Goal: Task Accomplishment & Management: Manage account settings

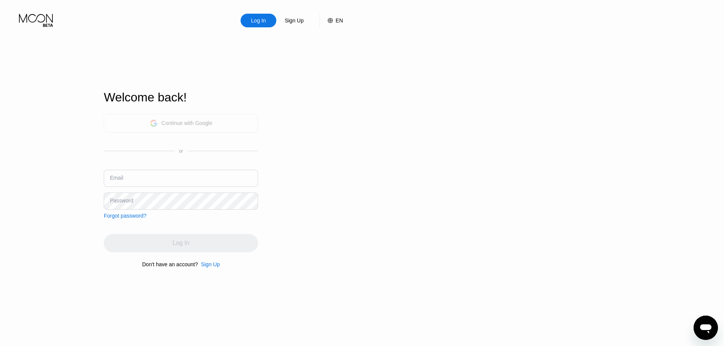
click at [200, 122] on div "Continue with Google" at bounding box center [187, 123] width 51 height 6
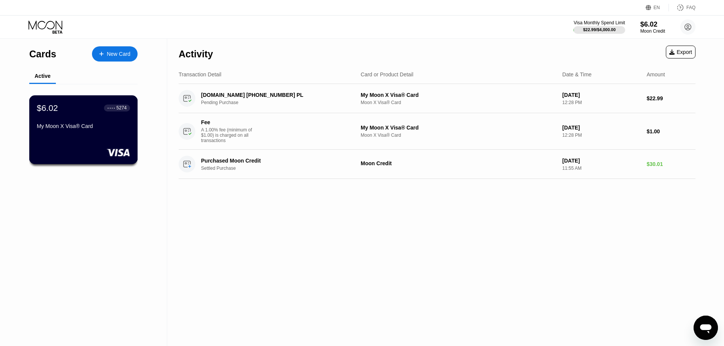
click at [98, 113] on div "$6.02 ● ● ● ● 5274" at bounding box center [83, 108] width 93 height 10
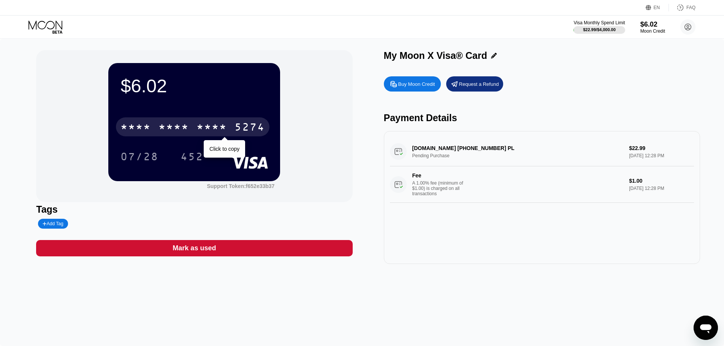
click at [197, 127] on div "* * * *" at bounding box center [212, 128] width 30 height 12
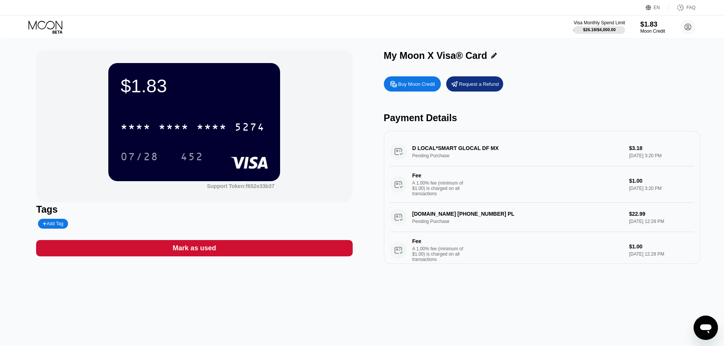
drag, startPoint x: 307, startPoint y: 109, endPoint x: 366, endPoint y: -26, distance: 148.1
click at [366, 0] on html "EN Language Select an item Save FAQ Visa Monthly Spend Limit $26.18 / $4,000.00…" at bounding box center [362, 173] width 724 height 346
click at [525, 324] on div "$1.83 * * * * * * * * * * * * 5274 07/28 452 Support Token: f652e33b37 Tags Add…" at bounding box center [362, 193] width 724 height 308
click at [121, 70] on div "$1.83 * * * * * * * * * * * * 5274 07/28 452" at bounding box center [194, 122] width 172 height 118
click at [599, 28] on div "$26.18 / $4,000.00" at bounding box center [599, 29] width 33 height 5
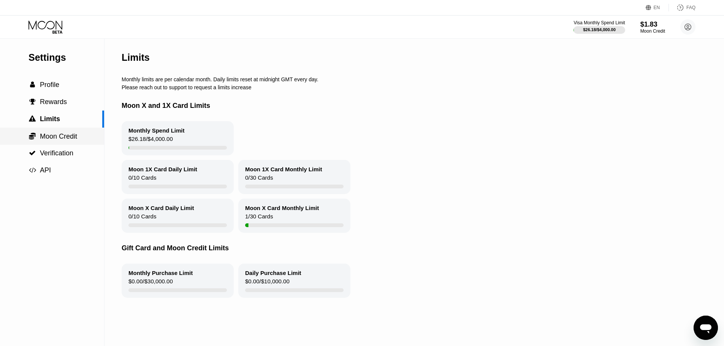
click at [58, 140] on span "Moon Credit" at bounding box center [58, 137] width 37 height 8
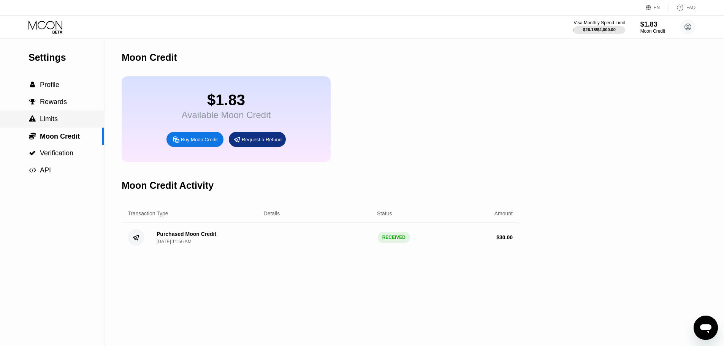
click at [62, 122] on div " Limits" at bounding box center [52, 119] width 104 height 8
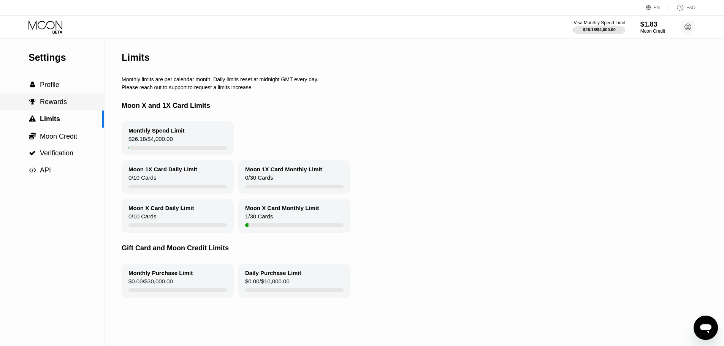
click at [65, 106] on span "Rewards" at bounding box center [53, 102] width 27 height 8
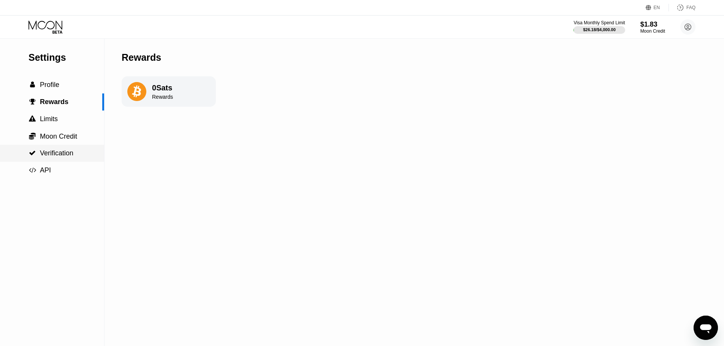
click at [55, 157] on span "Verification" at bounding box center [56, 153] width 33 height 8
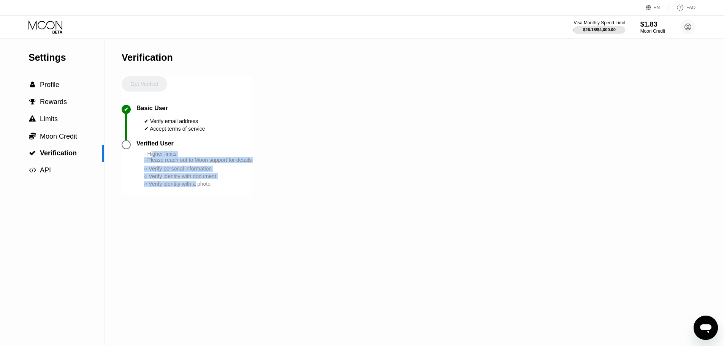
drag, startPoint x: 154, startPoint y: 160, endPoint x: 198, endPoint y: 193, distance: 55.4
click at [198, 188] on div "- Higher limits - Please reach out to Moon support for details ○ Verify persona…" at bounding box center [198, 169] width 108 height 37
click at [198, 187] on div "○ Verify identity with a photo" at bounding box center [198, 184] width 108 height 6
click at [179, 173] on div "- Higher limits - Please reach out to Moon support for details ○ Verify persona…" at bounding box center [198, 169] width 108 height 37
click at [70, 139] on span "Moon Credit" at bounding box center [58, 137] width 37 height 8
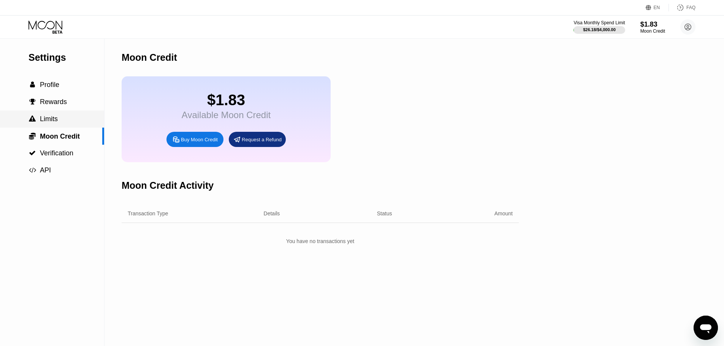
click at [54, 126] on div " Limits" at bounding box center [52, 119] width 104 height 17
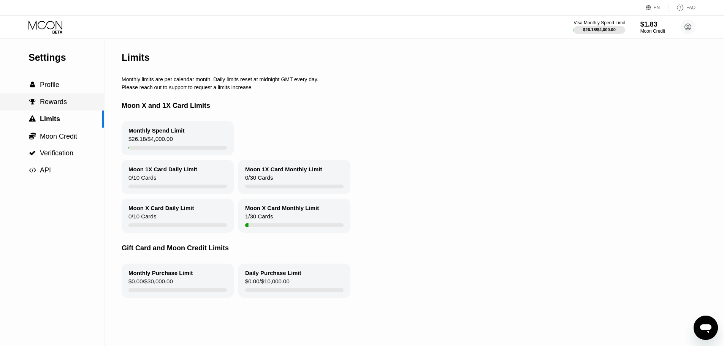
click at [54, 106] on span "Rewards" at bounding box center [53, 102] width 27 height 8
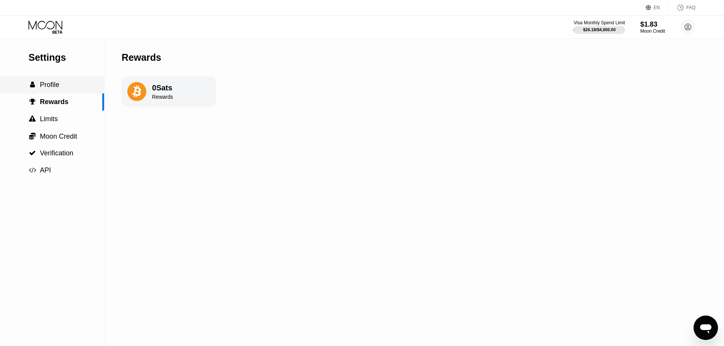
click at [59, 84] on span "Profile" at bounding box center [49, 85] width 19 height 8
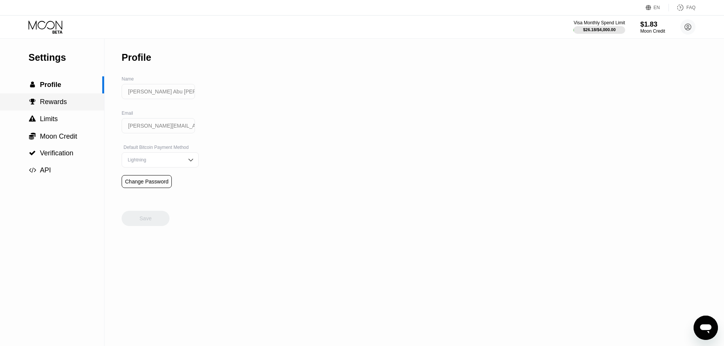
click at [60, 100] on span "Rewards" at bounding box center [53, 102] width 27 height 8
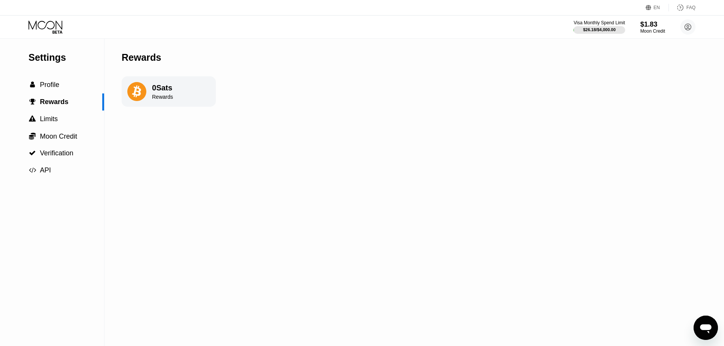
click at [168, 92] on div "0 Sats" at bounding box center [162, 88] width 21 height 9
click at [692, 25] on circle at bounding box center [687, 26] width 15 height 15
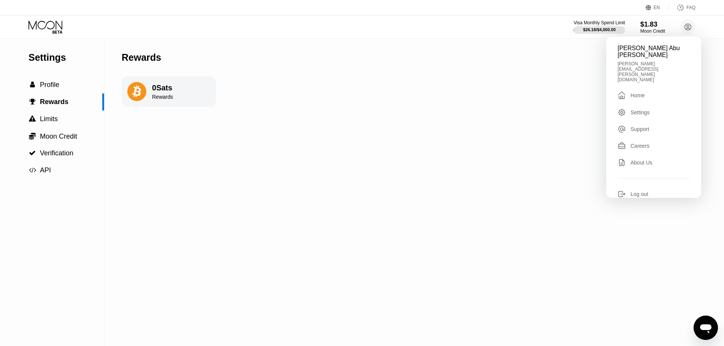
click at [640, 92] on div "Home" at bounding box center [638, 95] width 14 height 6
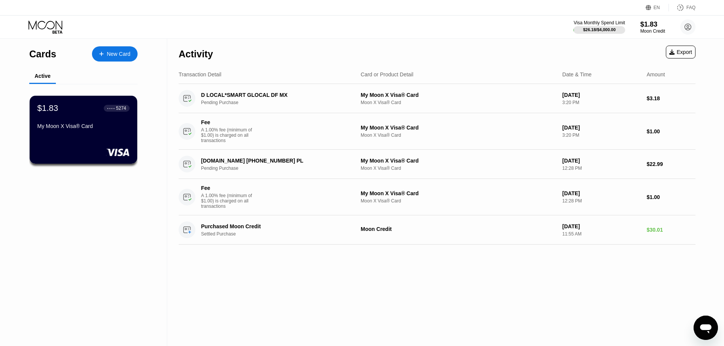
click at [57, 30] on icon at bounding box center [46, 27] width 35 height 13
click at [41, 22] on icon at bounding box center [46, 27] width 35 height 13
click at [41, 28] on icon at bounding box center [46, 27] width 35 height 13
click at [87, 139] on div "$1.83 ● ● ● ● 5274 My Moon X Visa® Card" at bounding box center [83, 129] width 109 height 69
